Goal: Browse casually

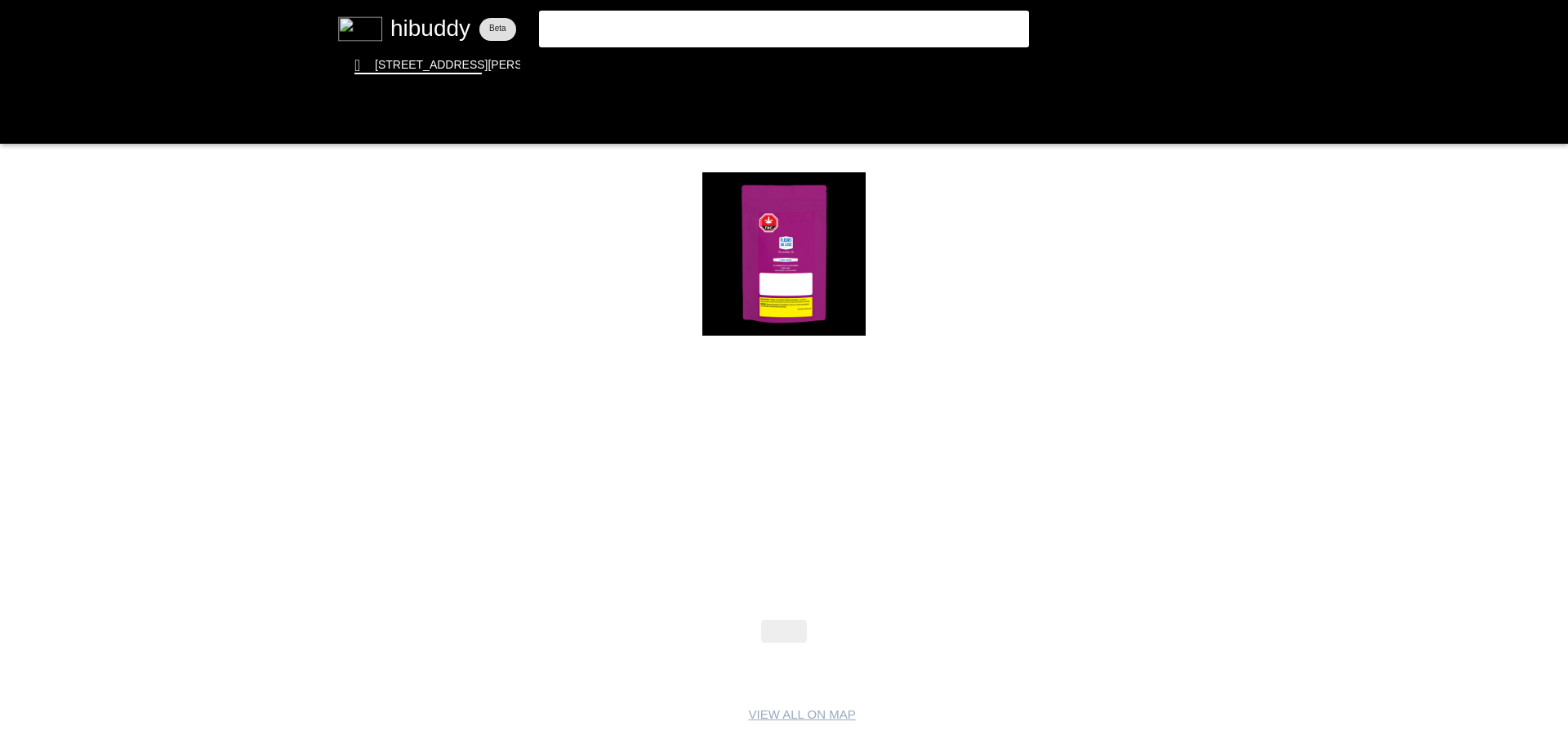
click at [420, 31] on flt-glass-pane at bounding box center [784, 372] width 1568 height 744
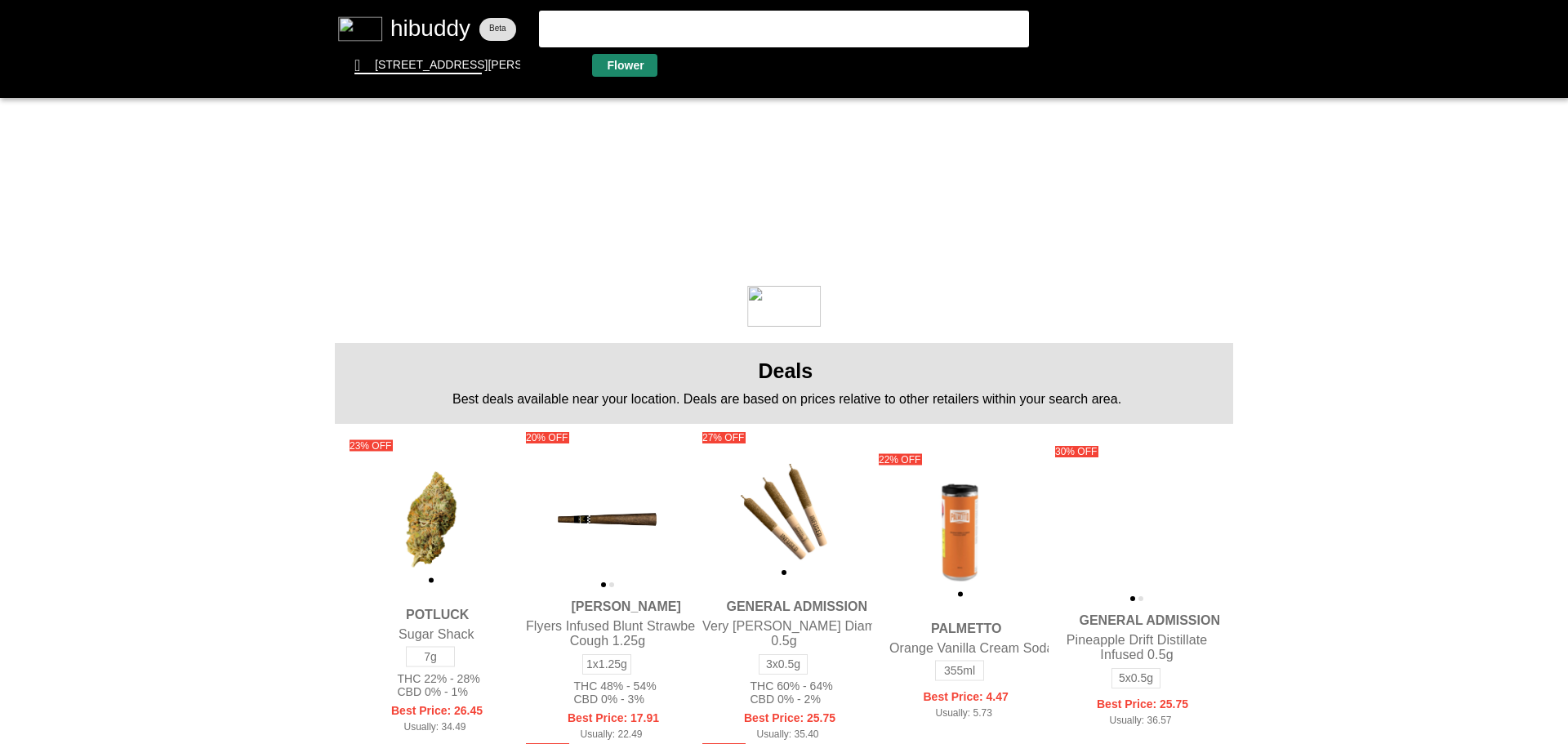
click at [604, 63] on flt-glass-pane at bounding box center [784, 372] width 1568 height 744
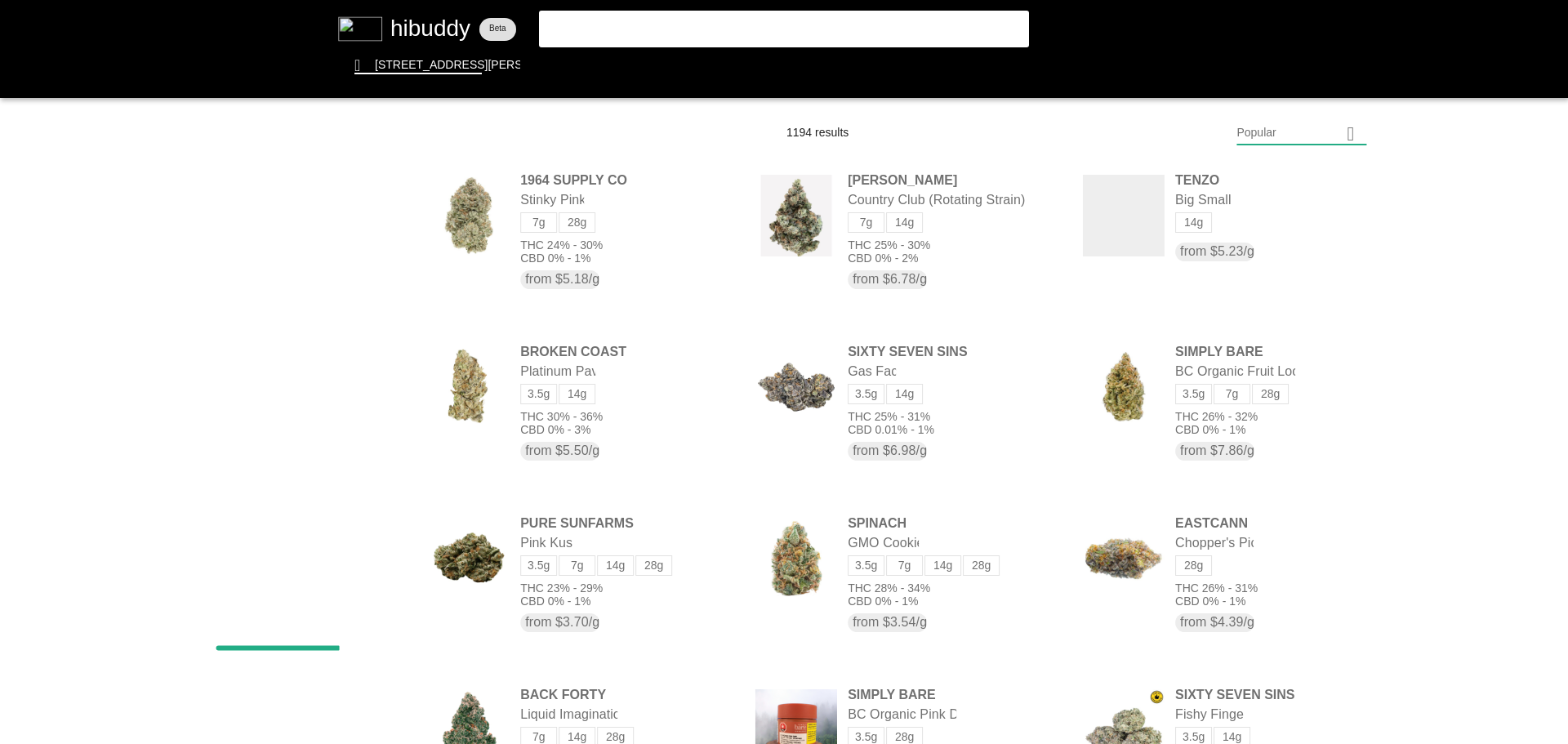
click at [1266, 132] on flt-glass-pane at bounding box center [784, 372] width 1568 height 744
click at [1289, 566] on flt-glass-pane at bounding box center [784, 372] width 1568 height 744
